Goal: Navigation & Orientation: Find specific page/section

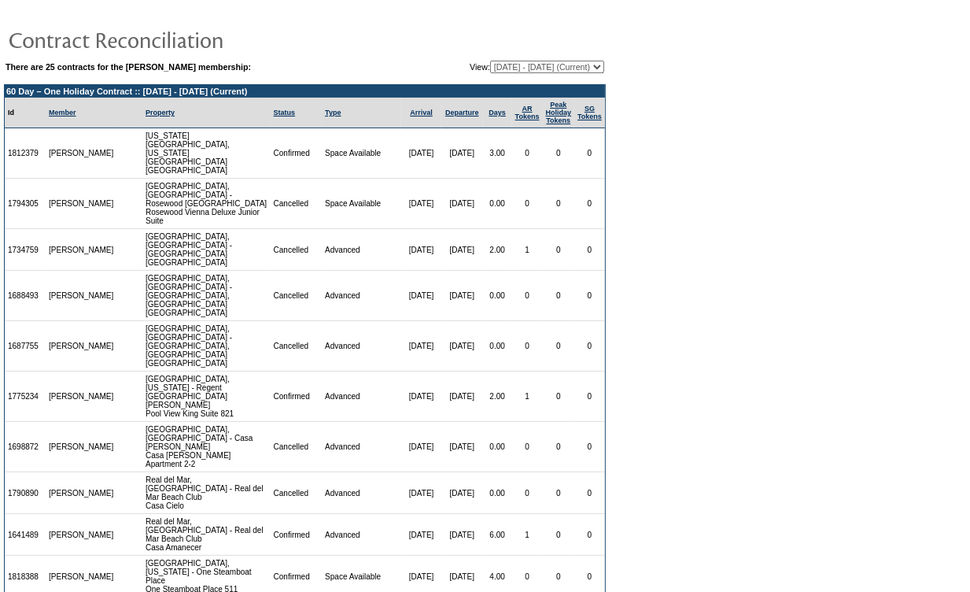
scroll to position [46, 0]
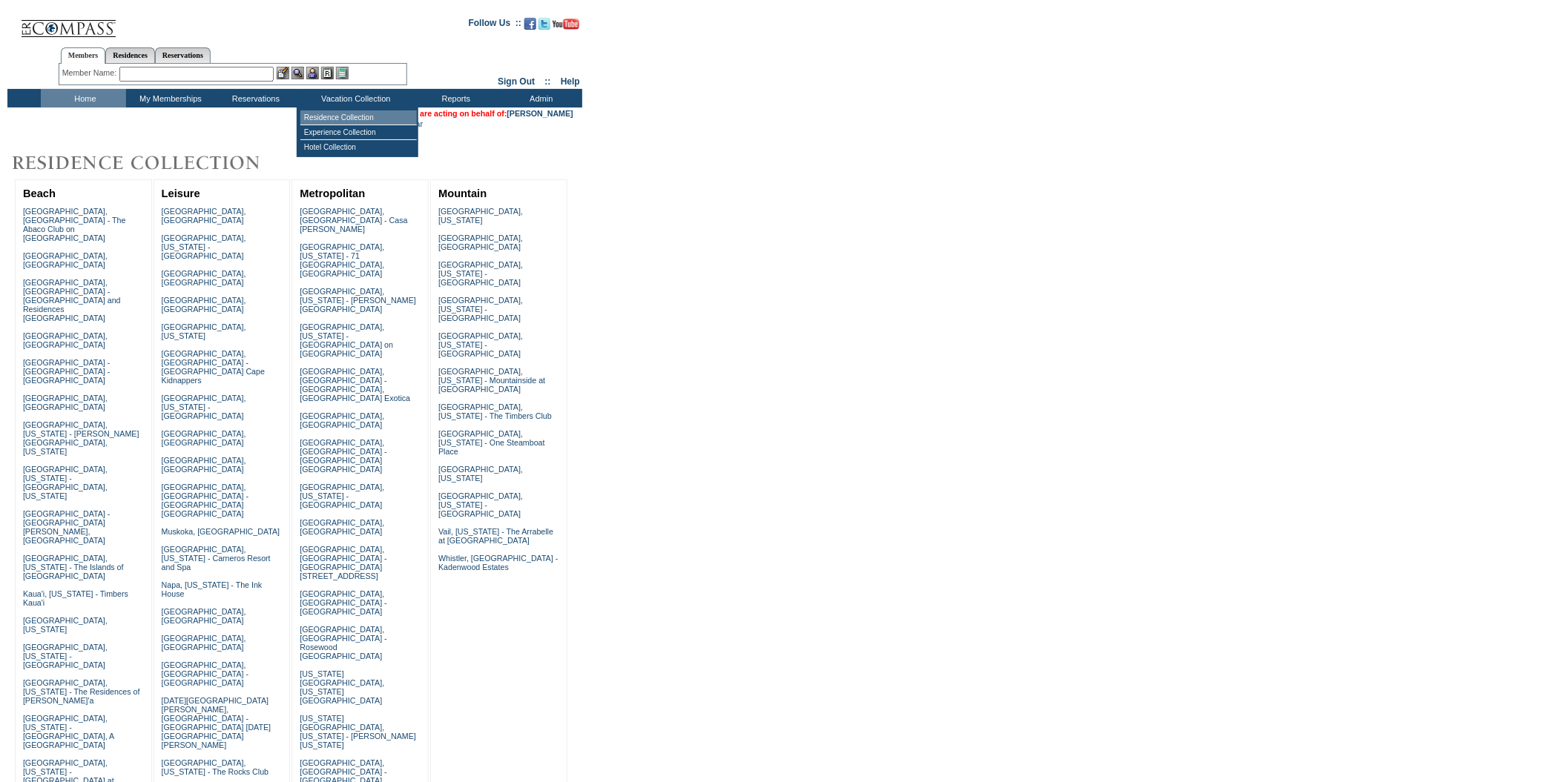
click at [356, 117] on td "Residence Collection" at bounding box center [359, 118] width 117 height 15
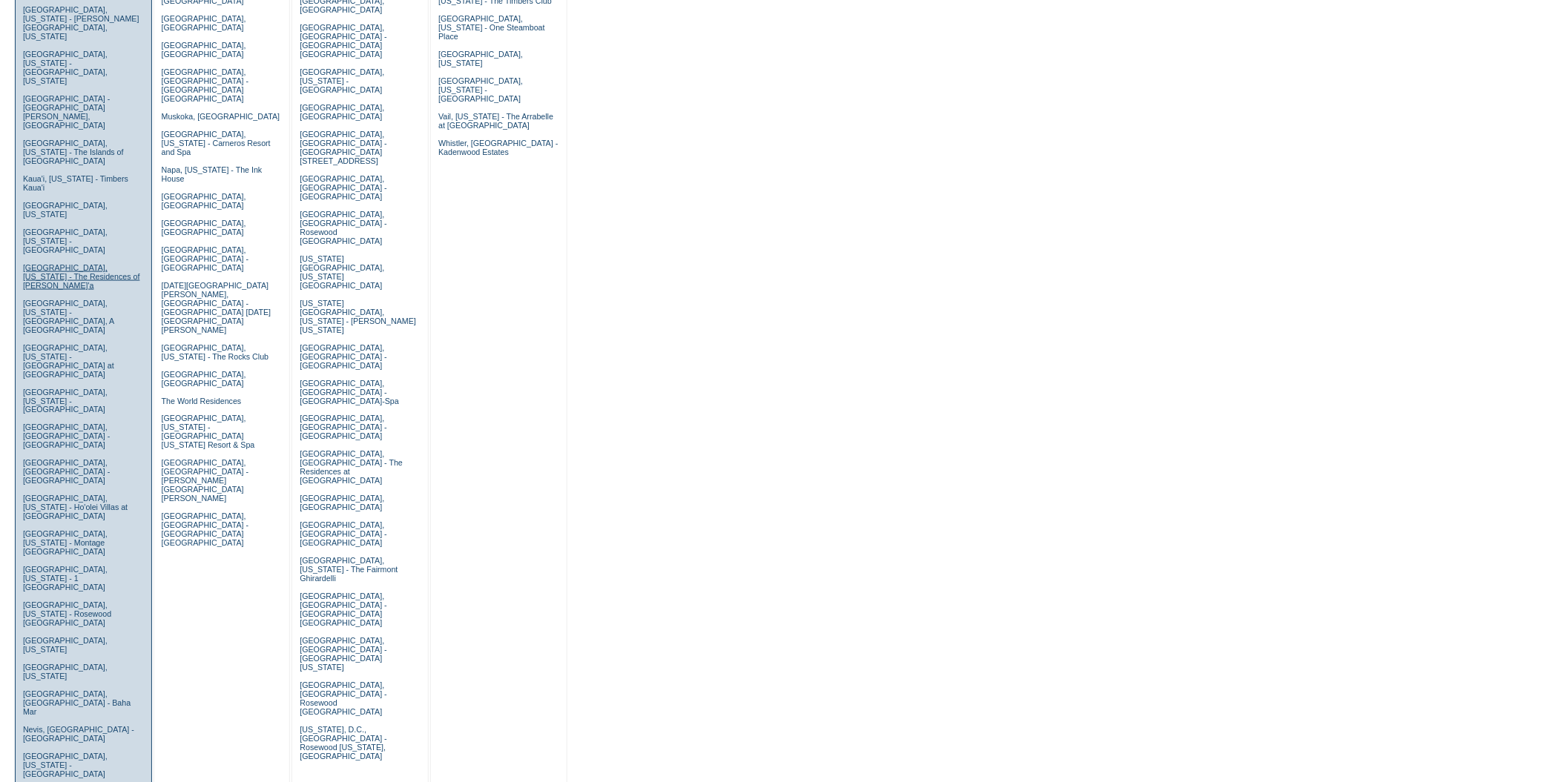
scroll to position [415, 0]
click at [58, 664] on link "[GEOGRAPHIC_DATA], [US_STATE]" at bounding box center [65, 673] width 85 height 18
